Goal: Task Accomplishment & Management: Complete application form

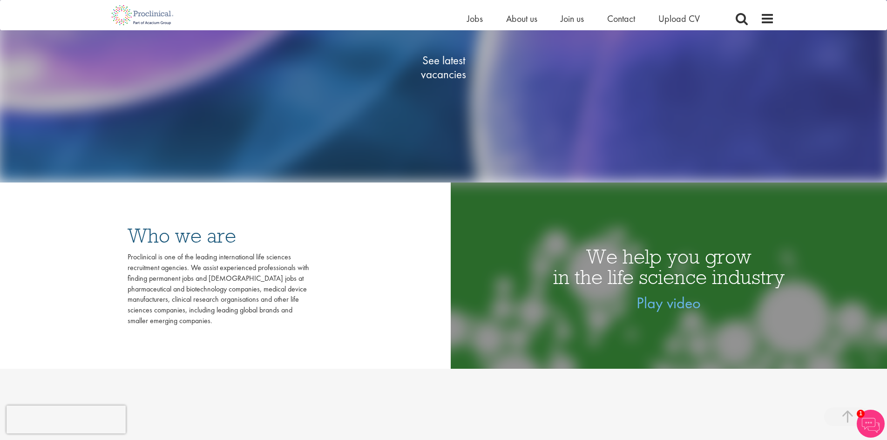
scroll to position [466, 0]
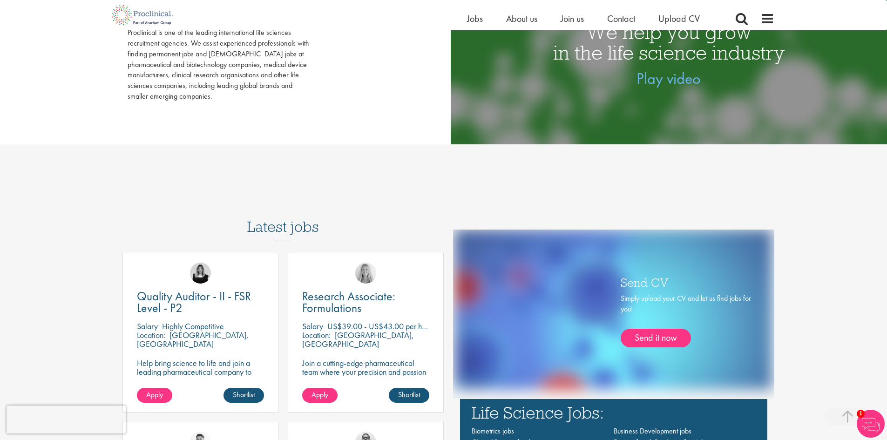
click at [277, 218] on h3 "Latest jobs" at bounding box center [283, 219] width 72 height 46
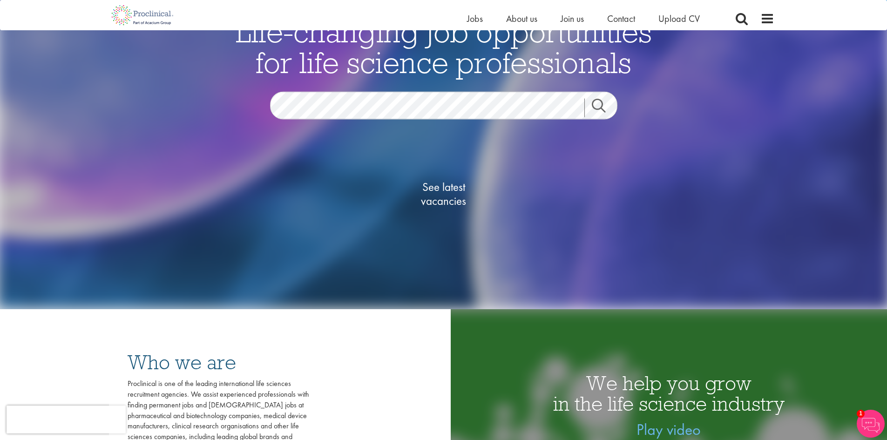
scroll to position [107, 0]
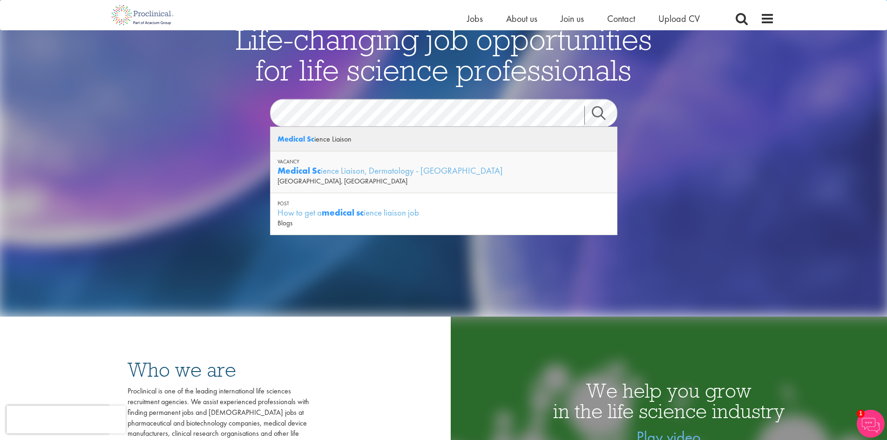
click at [332, 140] on div "Medical Sc ience Liaison" at bounding box center [444, 139] width 346 height 24
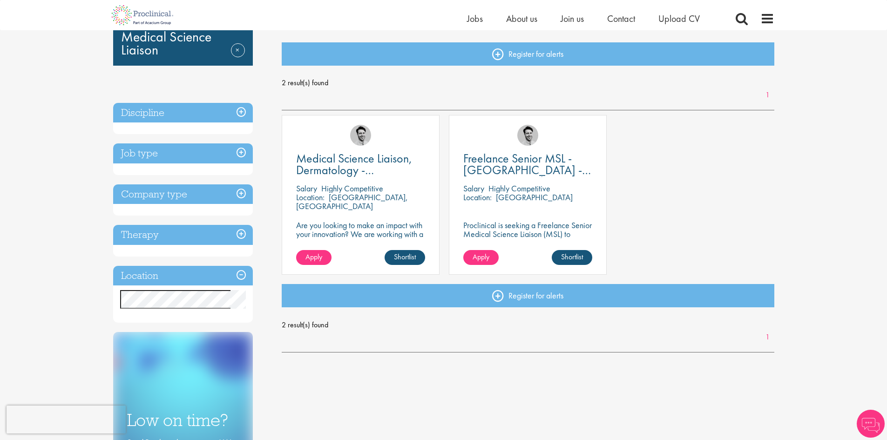
scroll to position [93, 0]
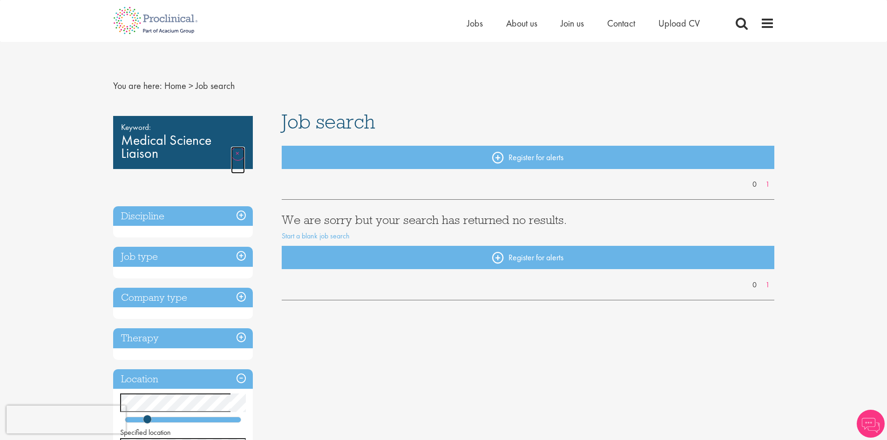
click at [235, 155] on link "Remove" at bounding box center [238, 160] width 14 height 27
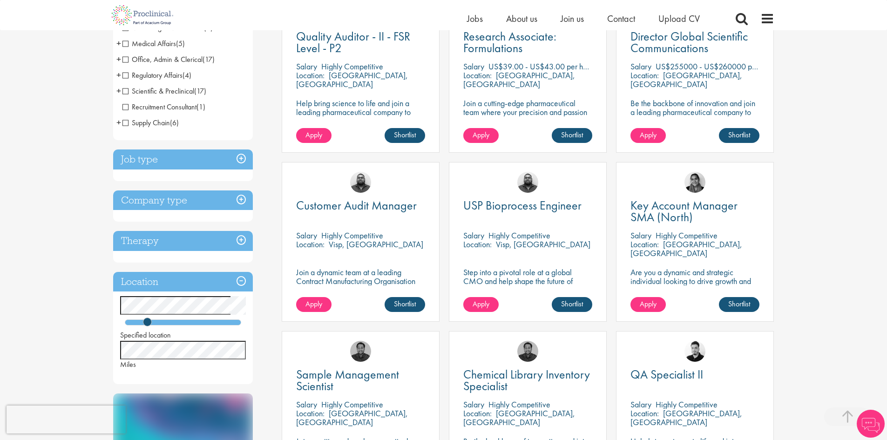
scroll to position [233, 0]
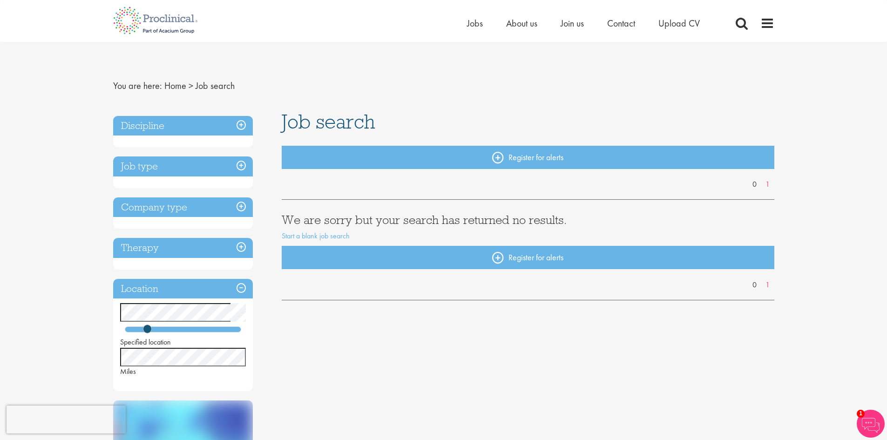
click at [239, 128] on h3 "Discipline" at bounding box center [183, 126] width 140 height 20
click at [242, 124] on h3 "Discipline" at bounding box center [183, 126] width 140 height 20
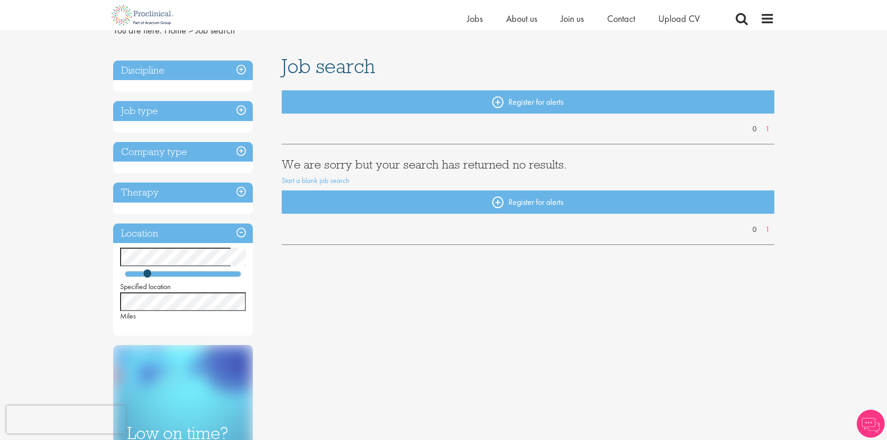
scroll to position [93, 0]
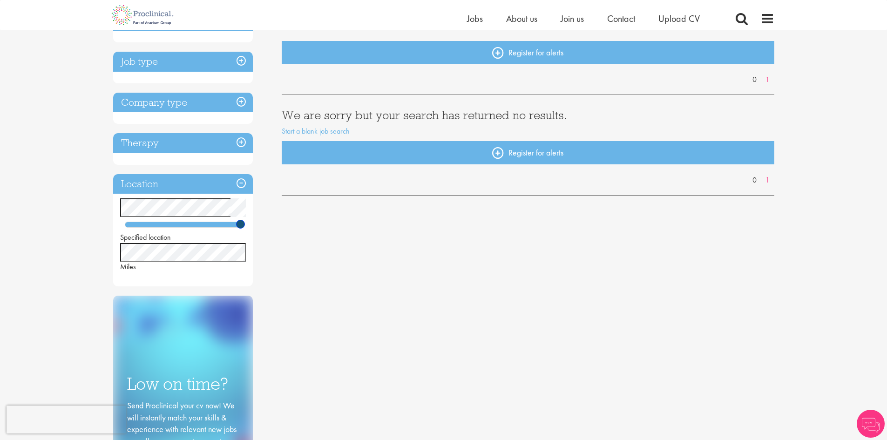
drag, startPoint x: 148, startPoint y: 221, endPoint x: 273, endPoint y: 223, distance: 125.7
click at [273, 223] on div "Discipline Job type Company type Therapy Location Specified location Miles Low …" at bounding box center [190, 273] width 169 height 533
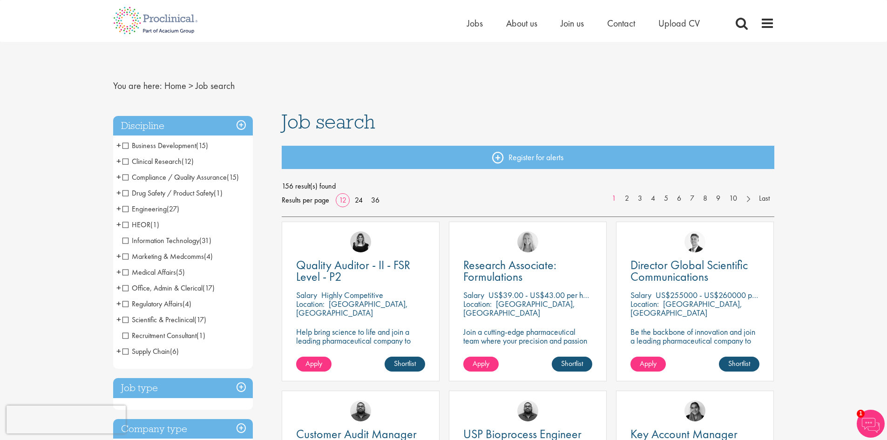
click at [120, 162] on span "+" at bounding box center [118, 161] width 5 height 14
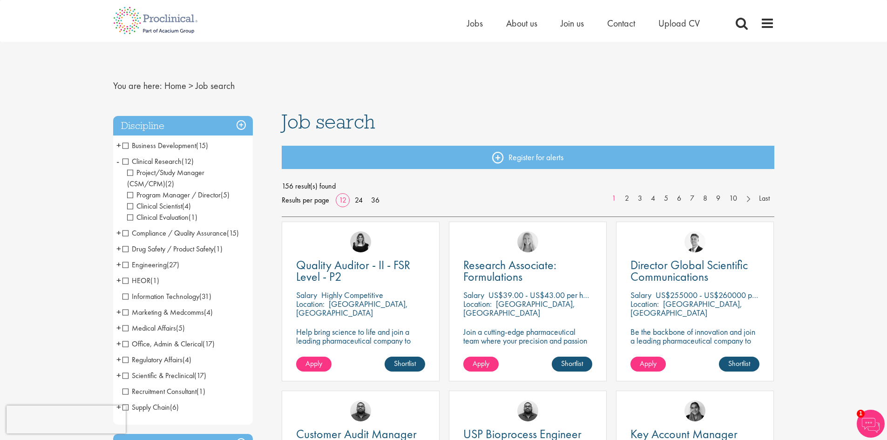
click at [124, 161] on span "Clinical Research" at bounding box center [151, 161] width 59 height 10
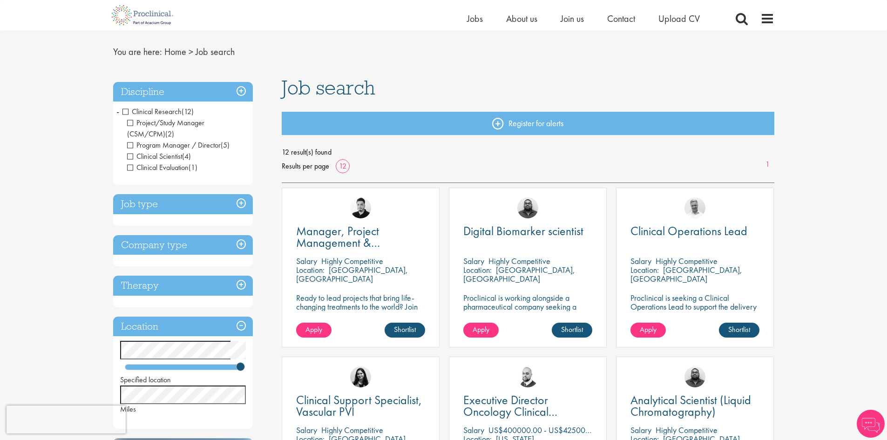
scroll to position [140, 0]
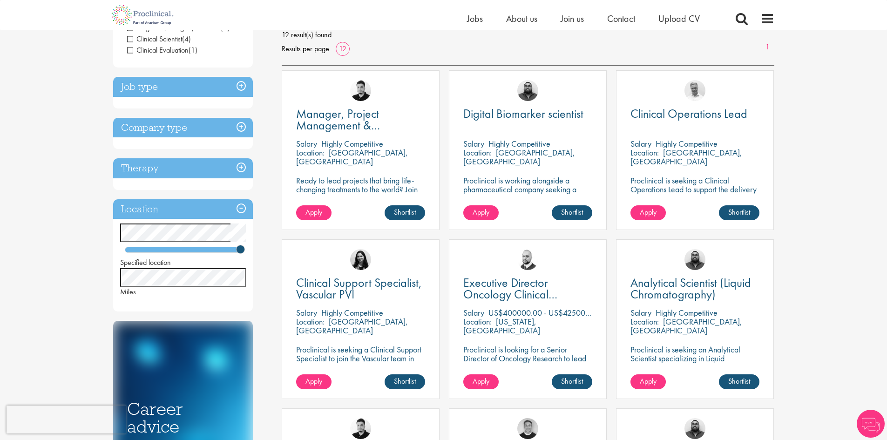
click at [203, 167] on h3 "Therapy" at bounding box center [183, 168] width 140 height 20
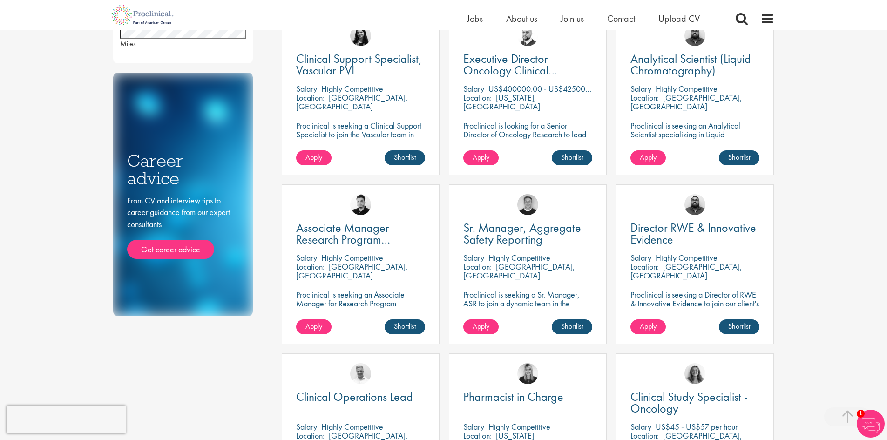
scroll to position [373, 0]
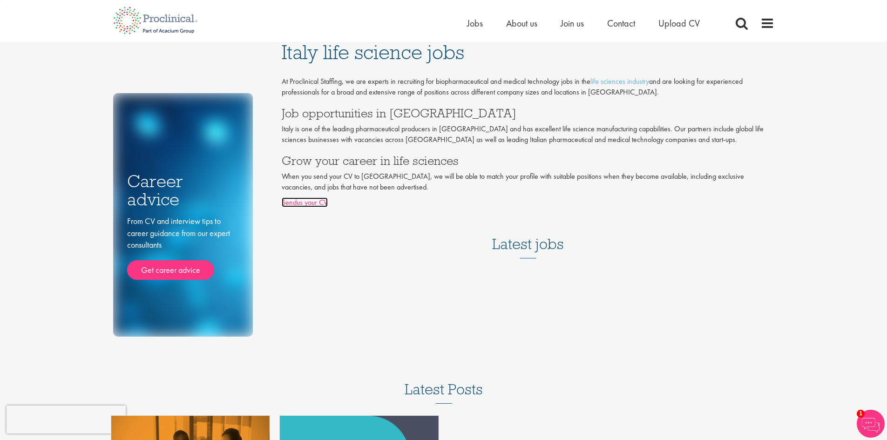
click at [320, 207] on link "Sendus your CV" at bounding box center [305, 202] width 46 height 10
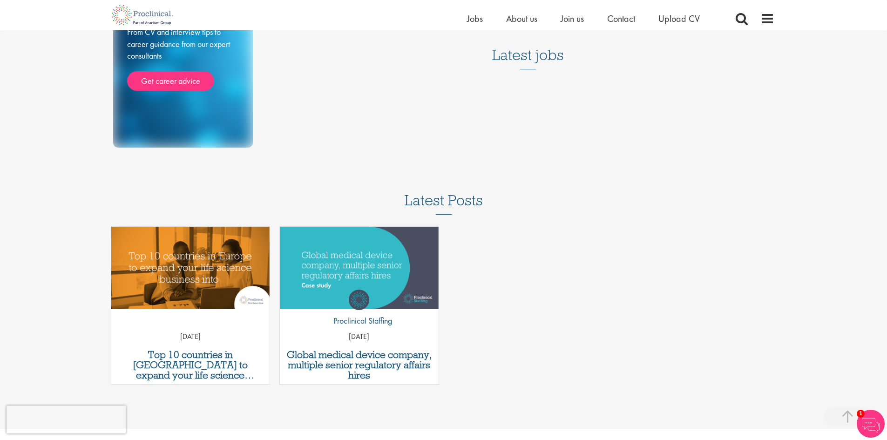
scroll to position [170, 0]
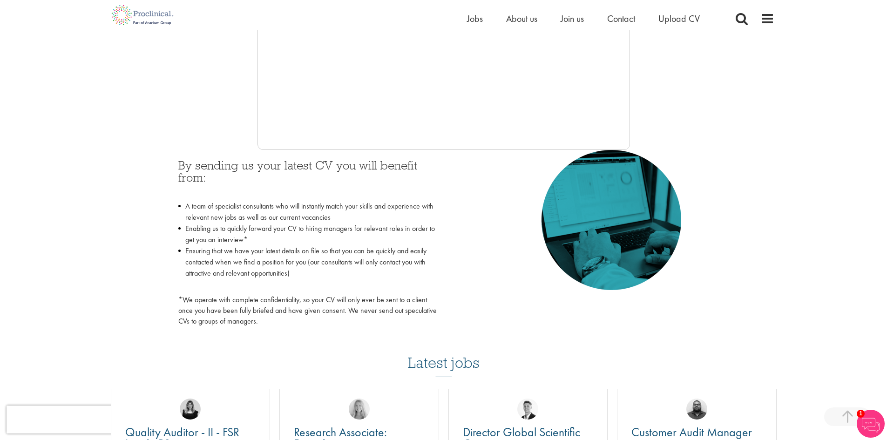
scroll to position [326, 0]
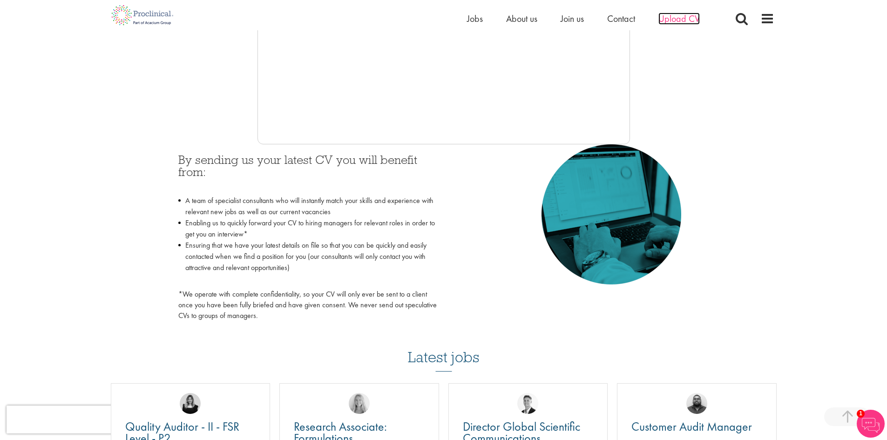
click at [681, 16] on span "Upload CV" at bounding box center [678, 19] width 41 height 12
